Goal: Entertainment & Leisure: Browse casually

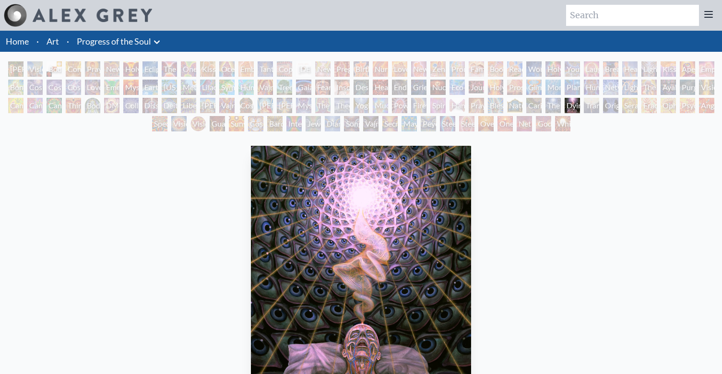
click at [125, 71] on div "Holy Grail" at bounding box center [130, 68] width 15 height 15
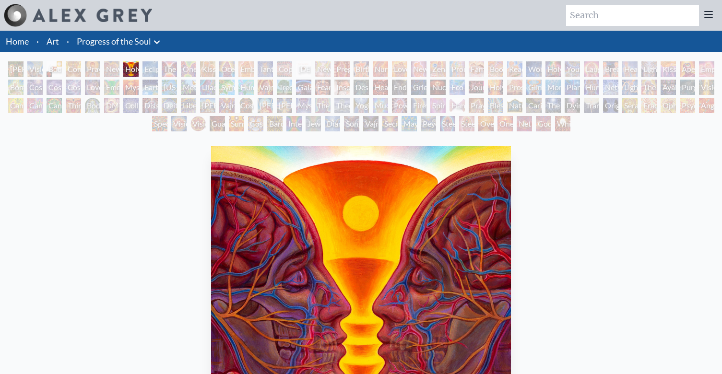
click at [130, 102] on div "Collective Vision" at bounding box center [130, 105] width 15 height 15
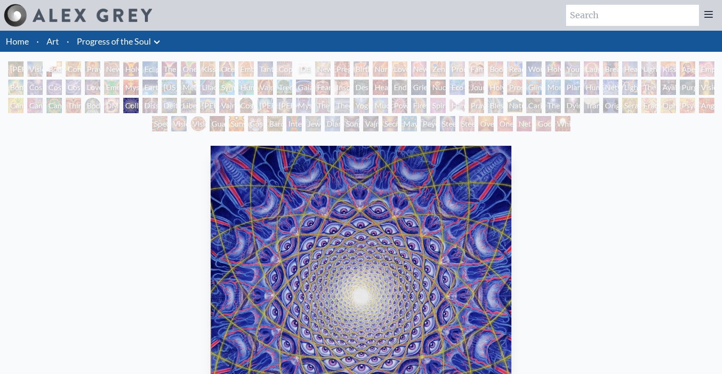
click at [73, 90] on div "Cosmic Lovers" at bounding box center [73, 87] width 15 height 15
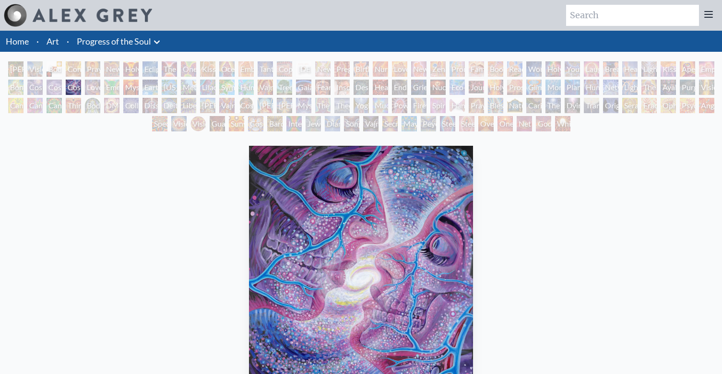
click at [54, 88] on div "Cosmic Artist" at bounding box center [54, 87] width 15 height 15
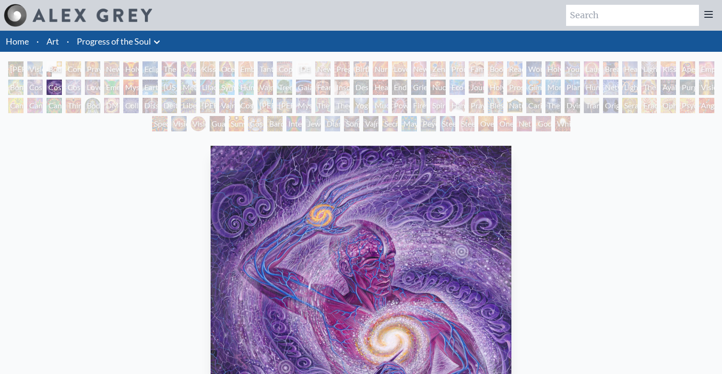
click at [37, 108] on div "Cannabis Sutra" at bounding box center [34, 105] width 15 height 15
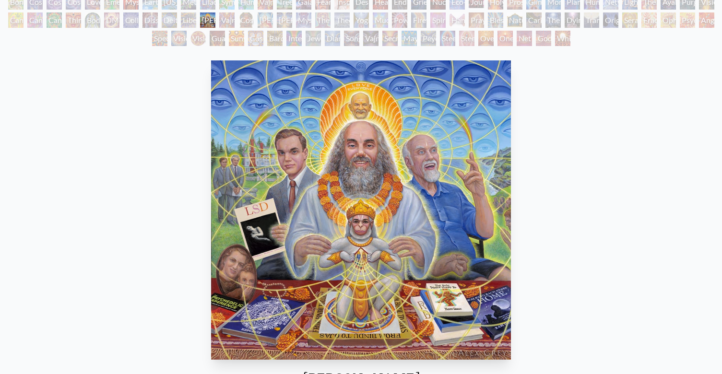
scroll to position [75, 0]
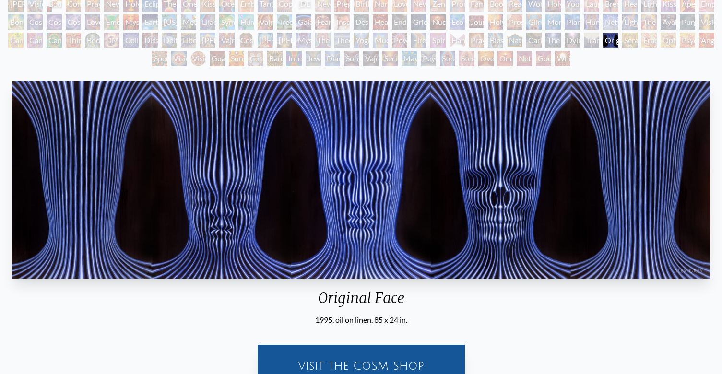
scroll to position [71, 0]
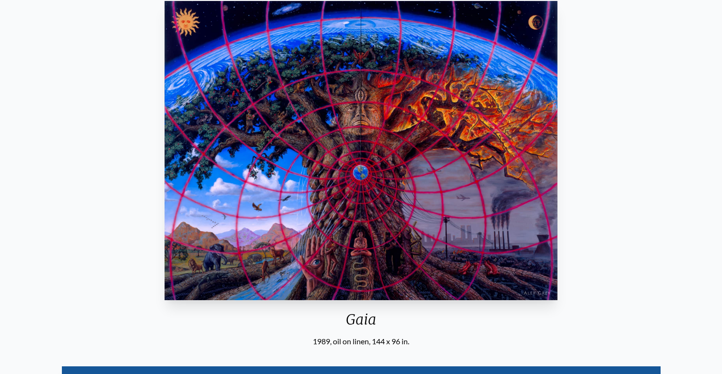
scroll to position [144, 0]
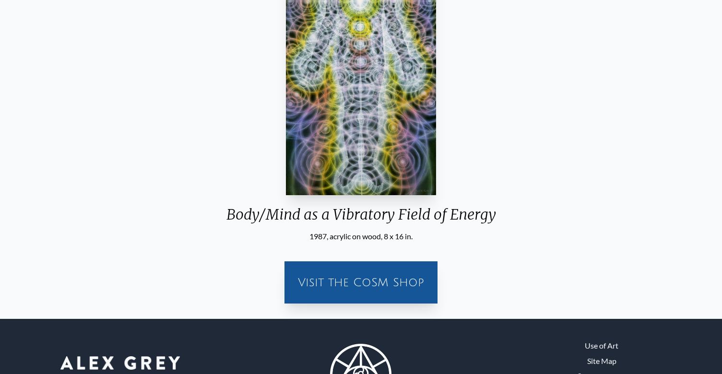
scroll to position [261, 0]
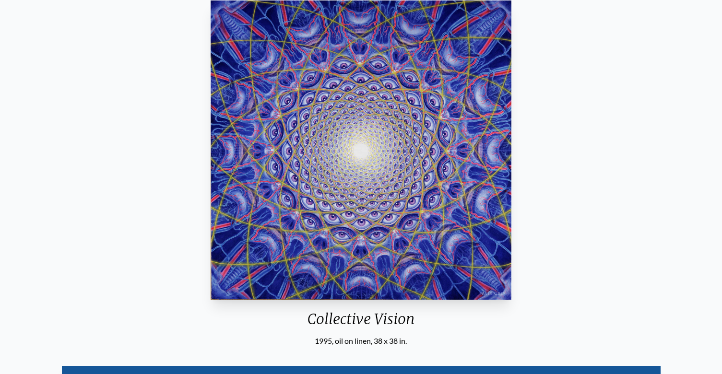
scroll to position [3, 0]
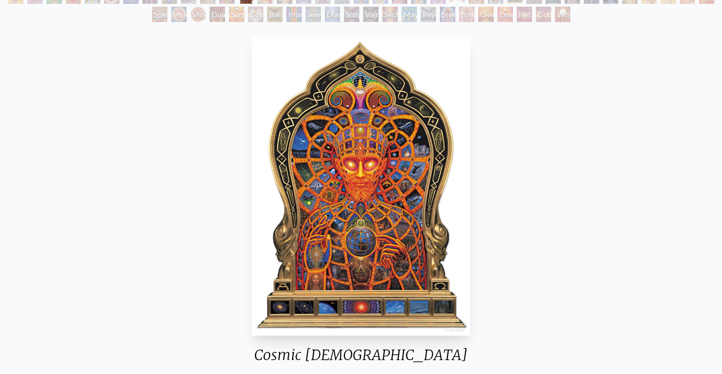
scroll to position [115, 0]
